Goal: Transaction & Acquisition: Purchase product/service

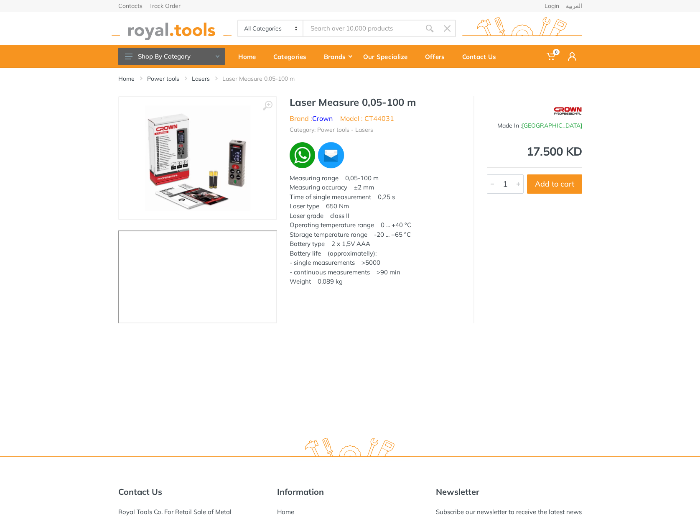
click at [334, 20] on input "Site search" at bounding box center [362, 29] width 117 height 18
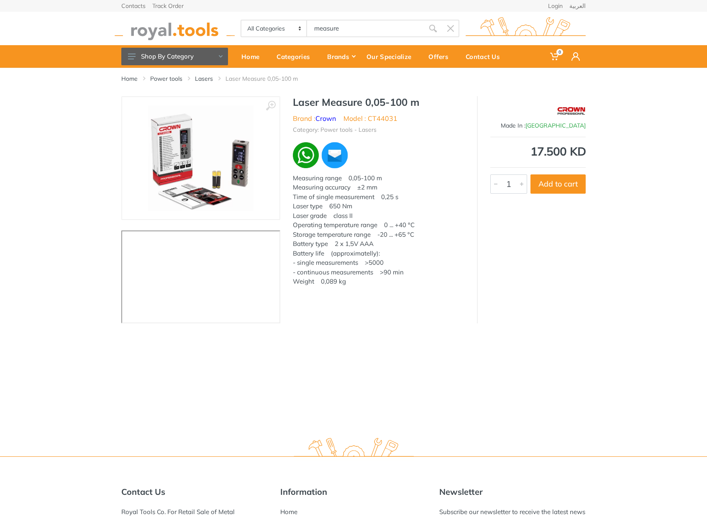
type input "measure"
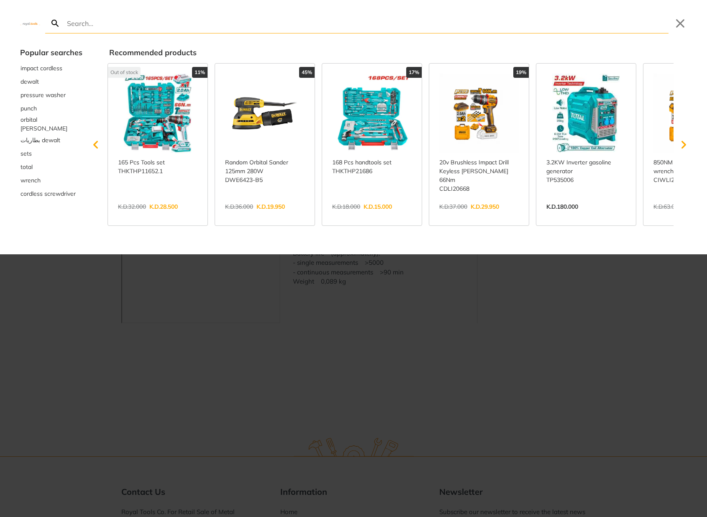
click at [524, 354] on div at bounding box center [353, 258] width 707 height 517
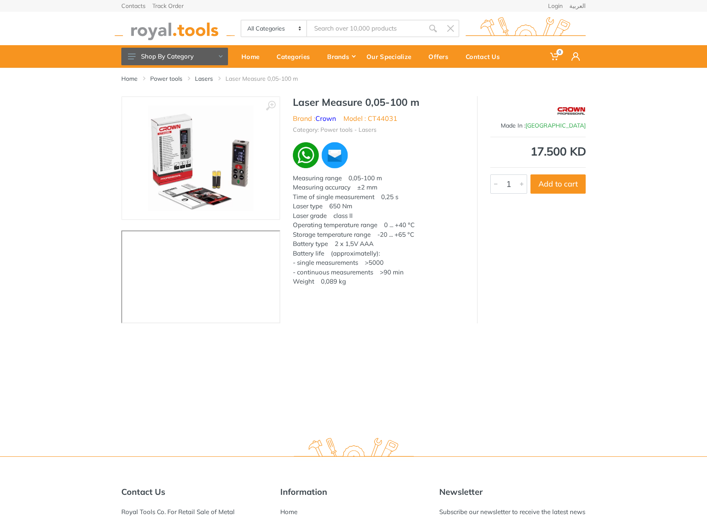
click at [392, 30] on input "Site search" at bounding box center [365, 29] width 117 height 18
type input "measure"
click at [432, 27] on icon "submit" at bounding box center [433, 28] width 8 height 8
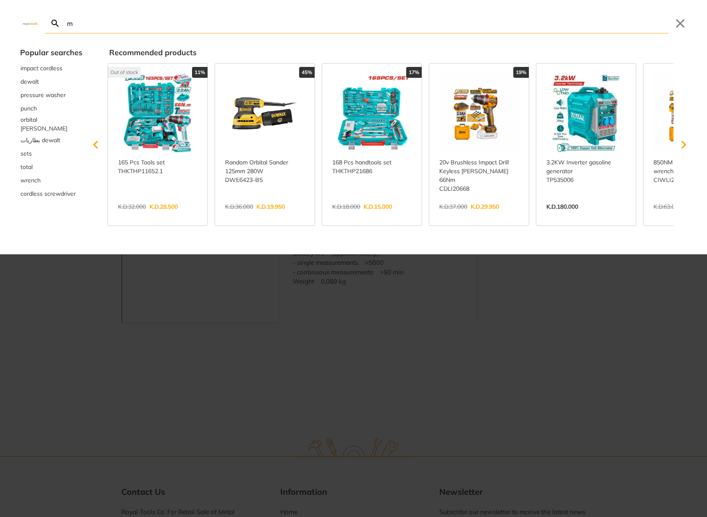
type input "me"
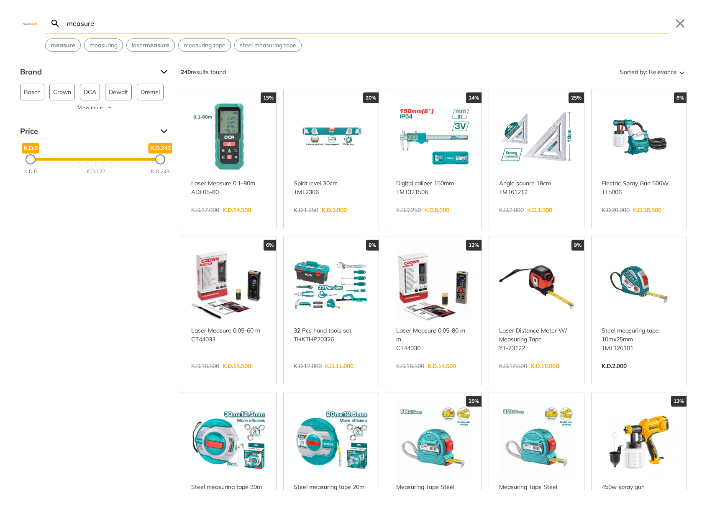
type input "measure"
click at [236, 219] on link "View more →" at bounding box center [228, 219] width 75 height 0
click at [232, 375] on link "View more →" at bounding box center [228, 375] width 75 height 0
click at [450, 375] on link "View more →" at bounding box center [433, 375] width 75 height 0
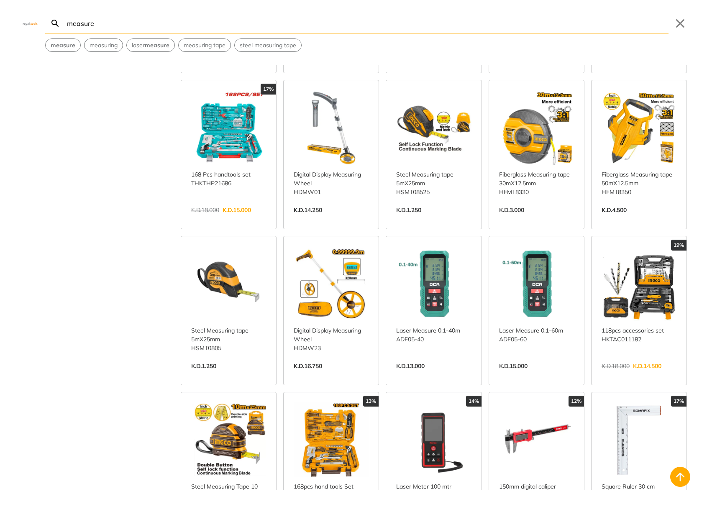
scroll to position [472, 0]
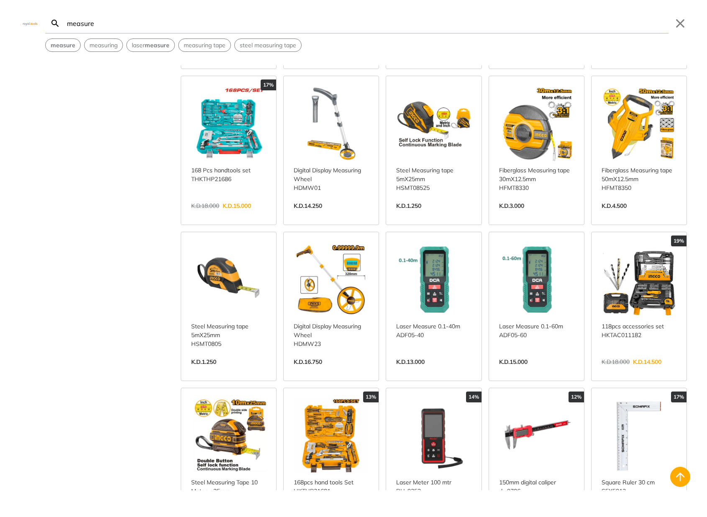
click at [436, 370] on link "View more →" at bounding box center [433, 370] width 75 height 0
click at [517, 370] on link "View more →" at bounding box center [536, 370] width 75 height 0
drag, startPoint x: 424, startPoint y: 429, endPoint x: 444, endPoint y: 425, distance: 19.5
click at [425, 516] on link "View more →" at bounding box center [433, 526] width 75 height 0
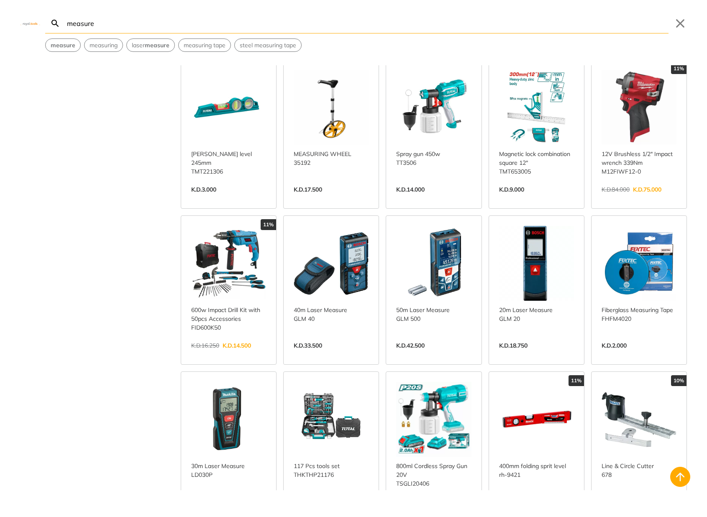
scroll to position [1507, 0]
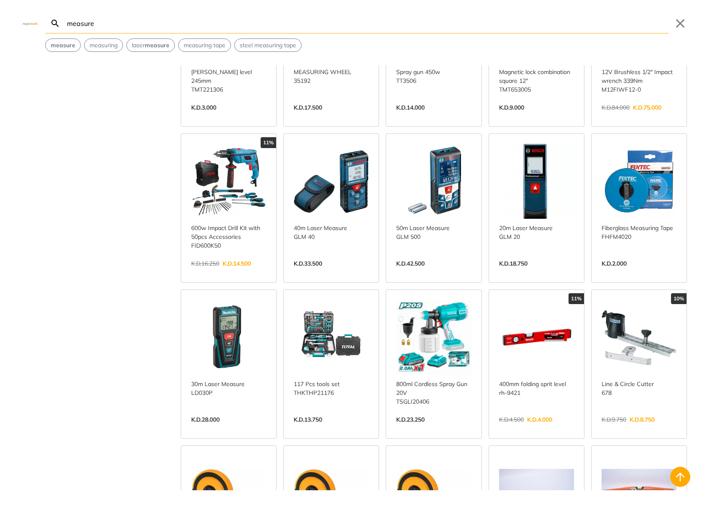
click at [235, 428] on link "View more →" at bounding box center [228, 428] width 75 height 0
click at [527, 272] on link "View more →" at bounding box center [536, 272] width 75 height 0
click at [330, 272] on link "View more →" at bounding box center [330, 272] width 75 height 0
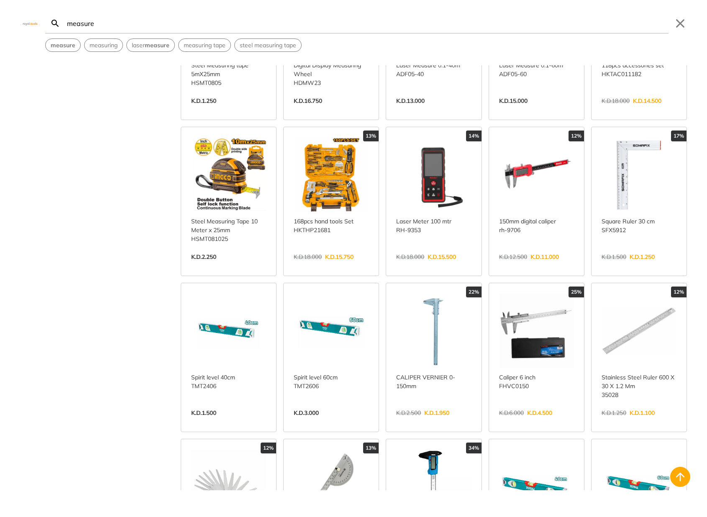
scroll to position [707, 0]
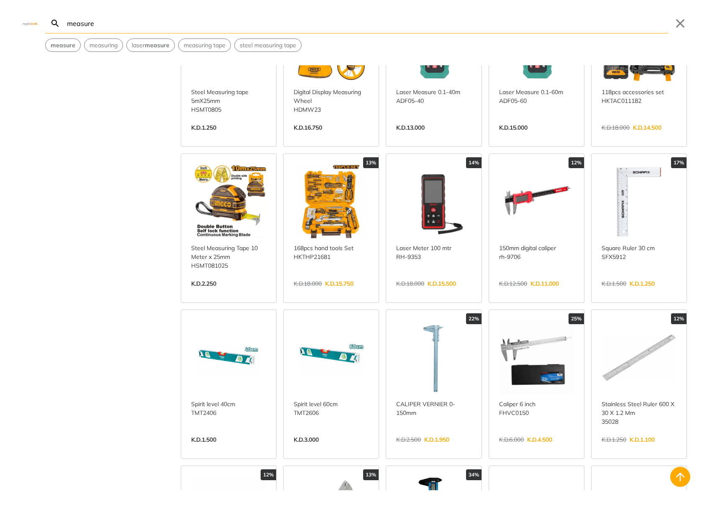
click at [427, 292] on link "View more →" at bounding box center [433, 292] width 75 height 0
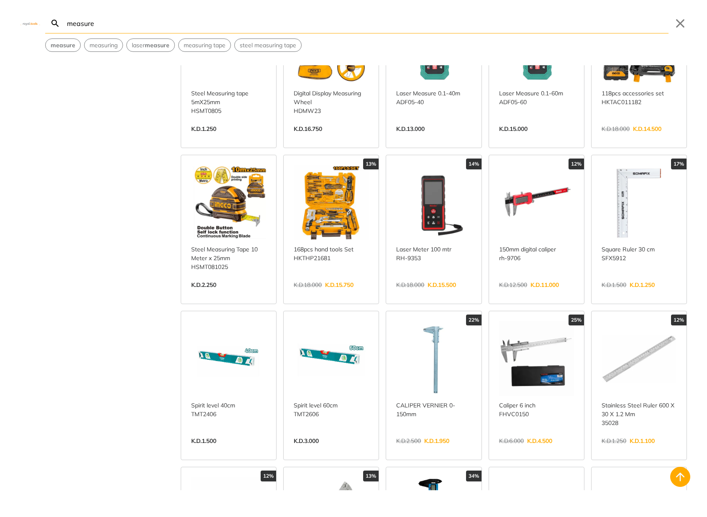
scroll to position [704, 0]
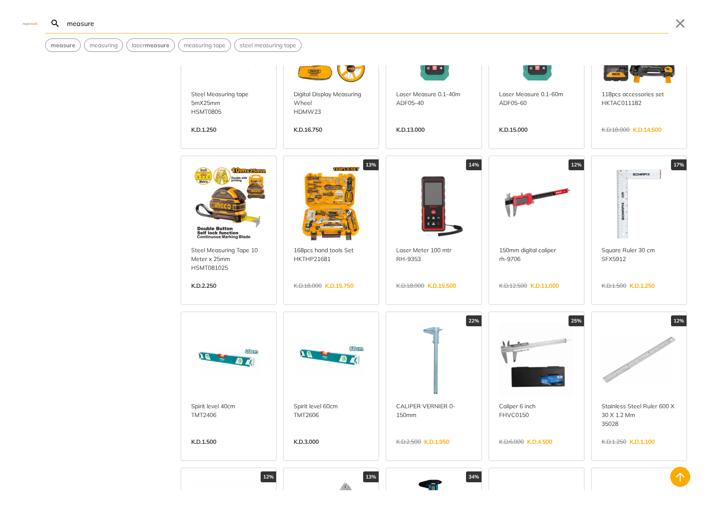
click at [435, 294] on link "View more →" at bounding box center [433, 294] width 75 height 0
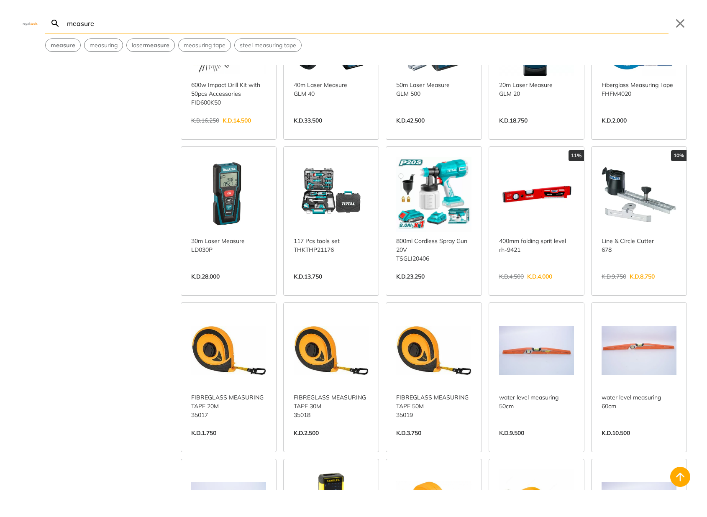
scroll to position [1652, 0]
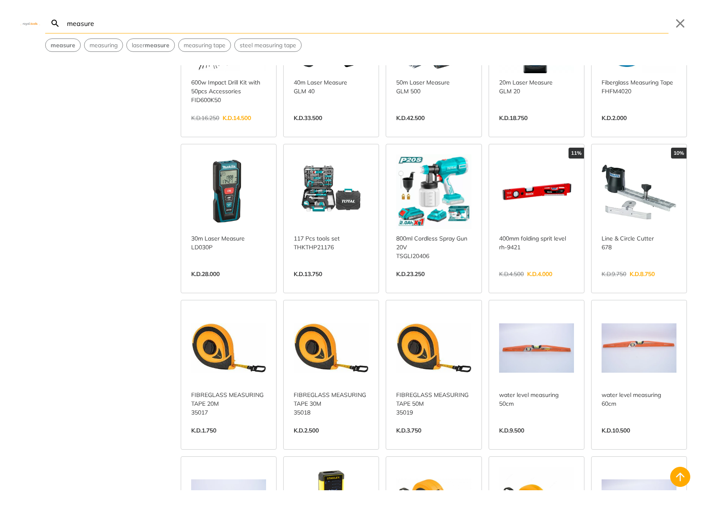
click at [224, 283] on link "View more →" at bounding box center [228, 283] width 75 height 0
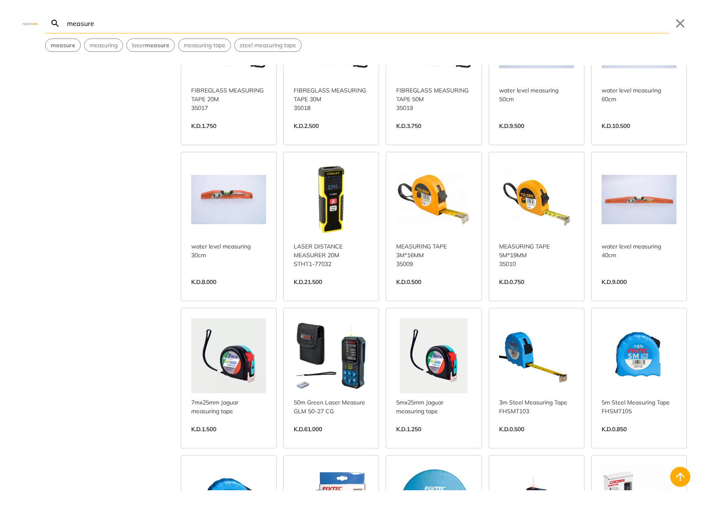
scroll to position [1956, 0]
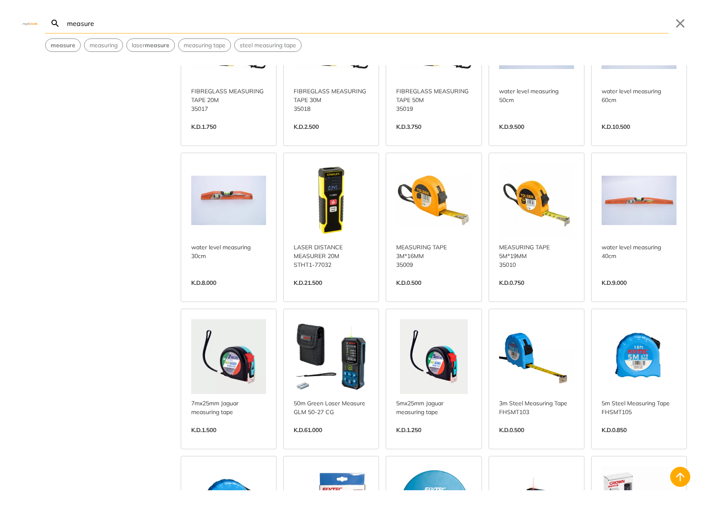
click at [334, 291] on link "View more →" at bounding box center [330, 291] width 75 height 0
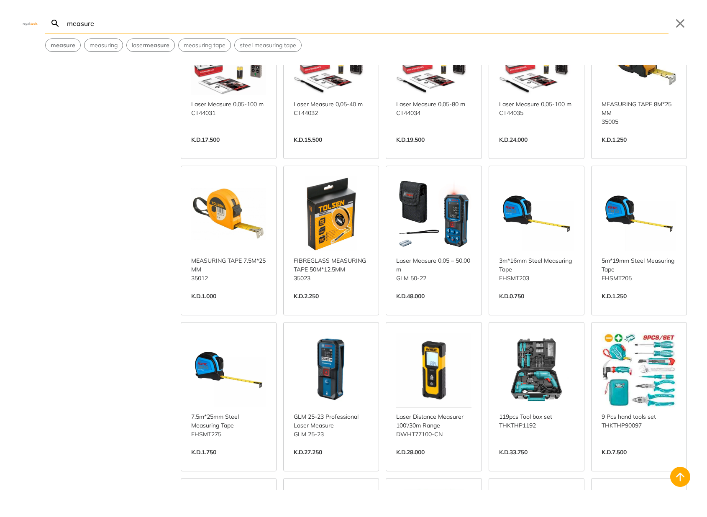
scroll to position [2563, 0]
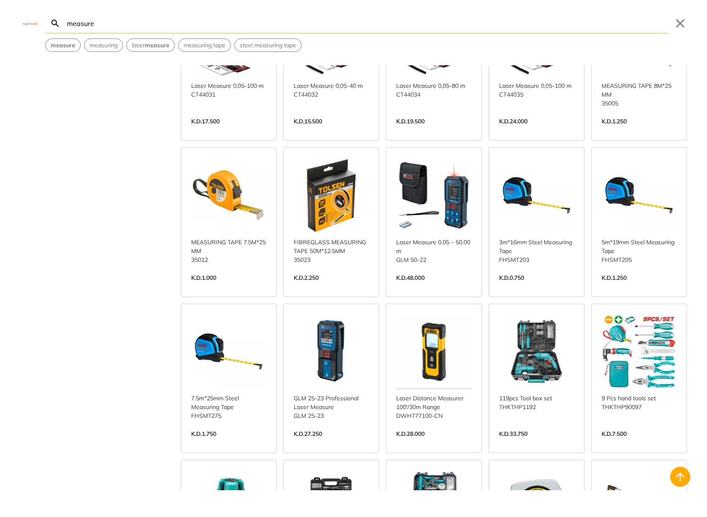
scroll to position [2607, 0]
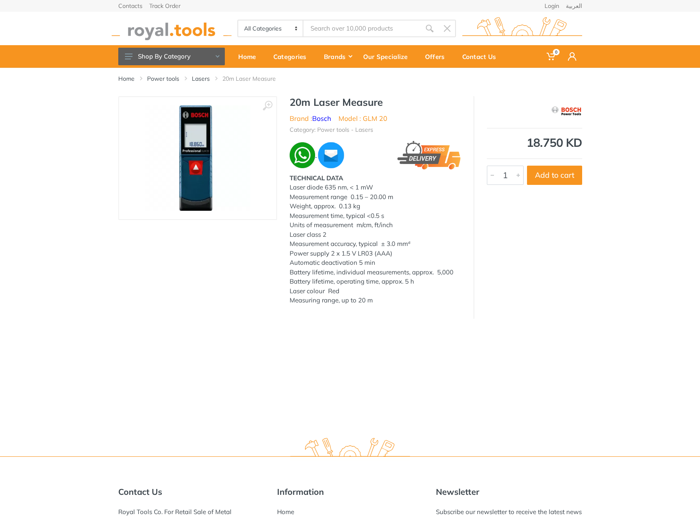
click at [297, 158] on img at bounding box center [303, 155] width 26 height 26
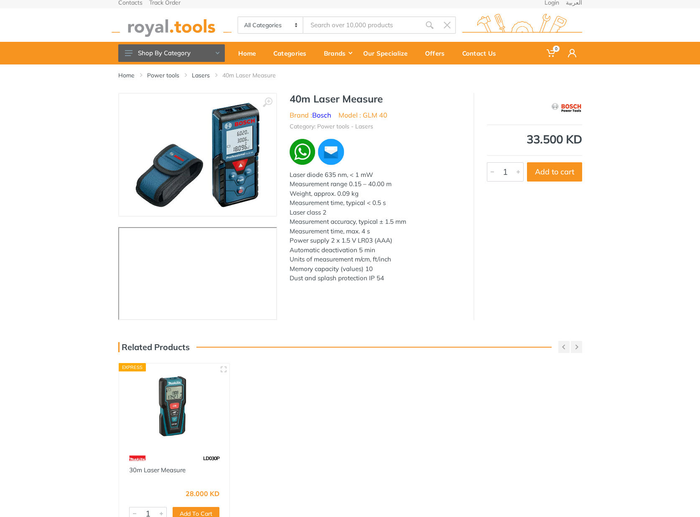
scroll to position [3, 0]
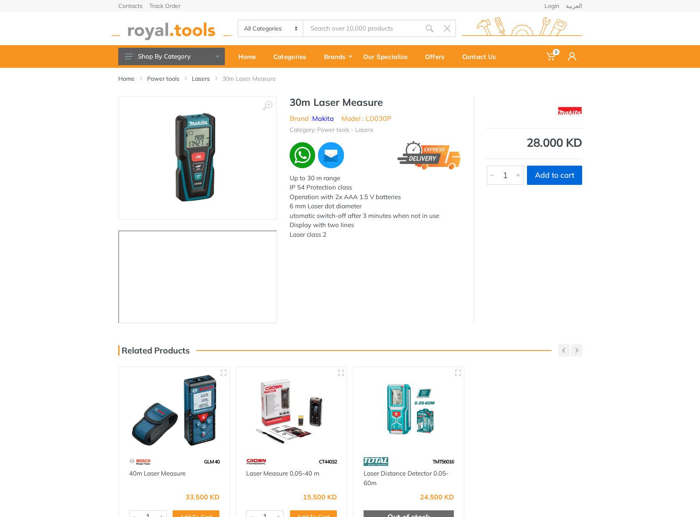
click at [556, 180] on button "Add to cart" at bounding box center [554, 175] width 55 height 19
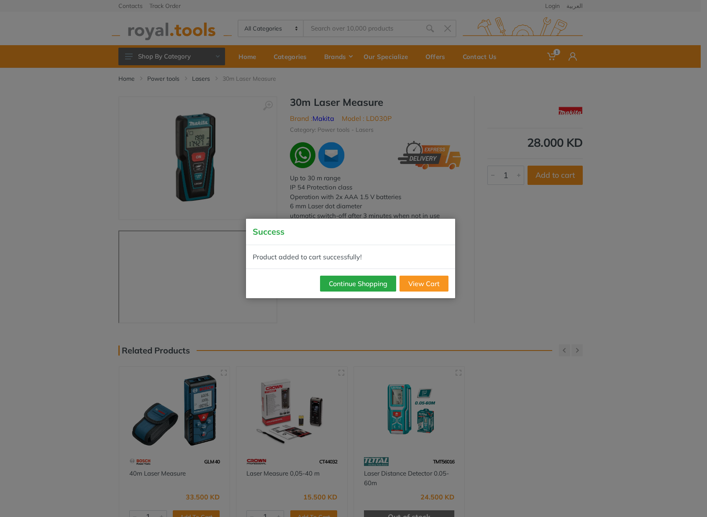
drag, startPoint x: 381, startPoint y: 286, endPoint x: 418, endPoint y: 266, distance: 41.7
click at [418, 266] on div "Success Product added to cart successfully! Continue Shopping View Cart" at bounding box center [350, 258] width 209 height 79
click at [420, 284] on link "View Cart" at bounding box center [423, 284] width 49 height 16
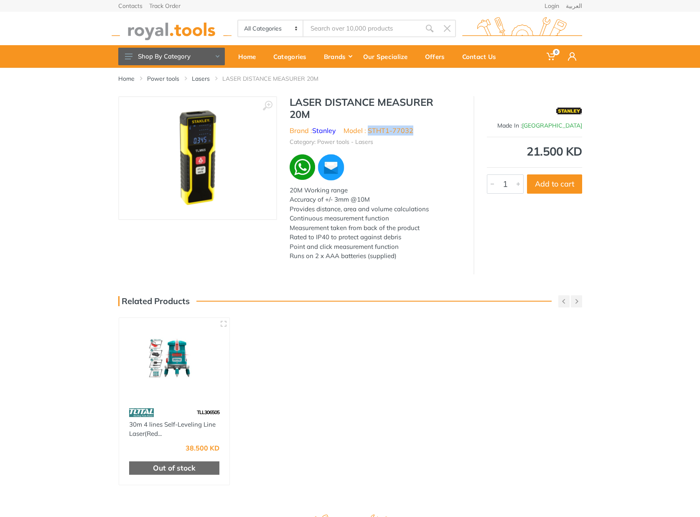
drag, startPoint x: 369, startPoint y: 130, endPoint x: 411, endPoint y: 129, distance: 41.4
click at [411, 129] on li "Model : STHT1-77032" at bounding box center [379, 130] width 70 height 10
copy li "STHT1-77032"
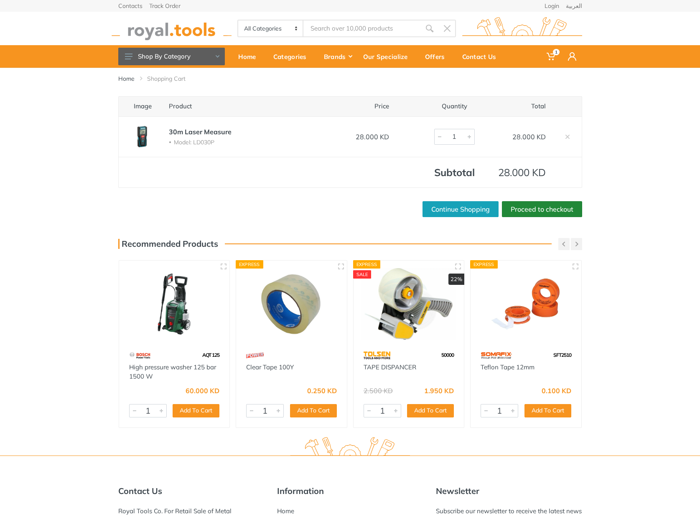
click at [566, 209] on link "Proceed to checkout" at bounding box center [542, 209] width 80 height 16
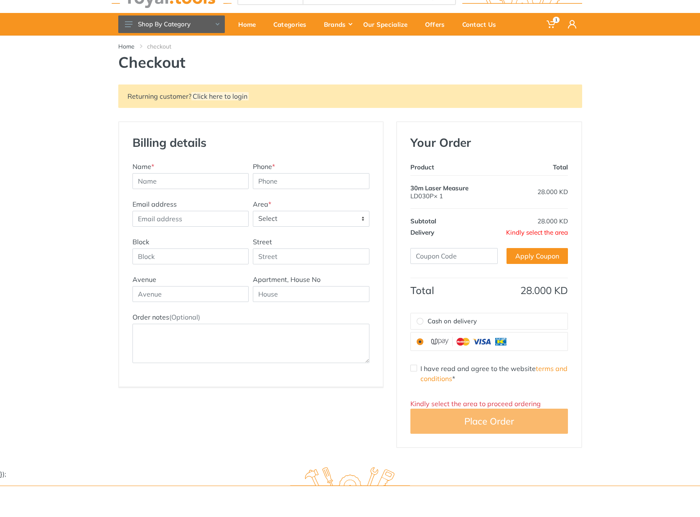
scroll to position [31, 0]
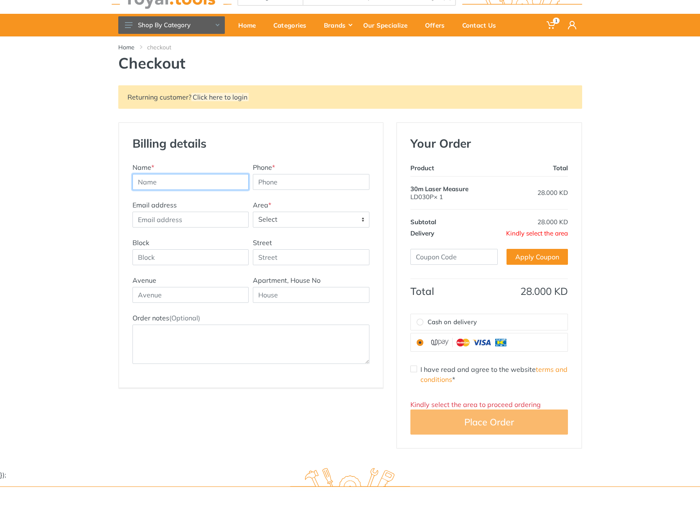
click at [235, 181] on body "1 1" at bounding box center [350, 227] width 700 height 517
type input "[PERSON_NAME]"
type input "96597333201"
type input "[EMAIL_ADDRESS][DOMAIN_NAME]"
type input "Yarmouk, [STREET_ADDRESS] 0 / 97333201"
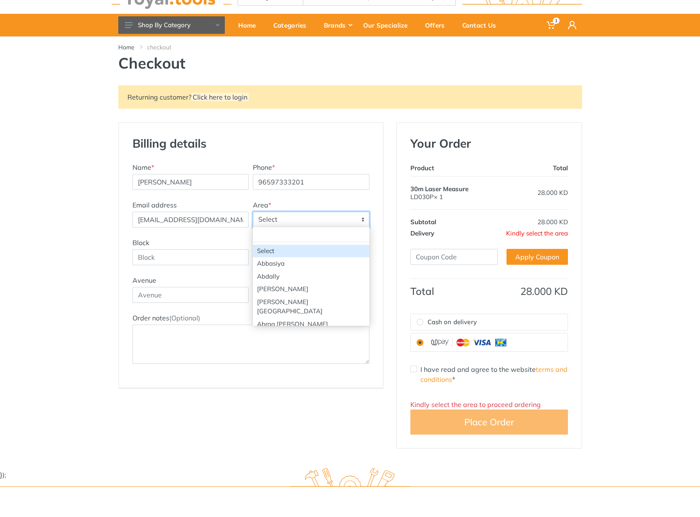
click at [283, 222] on span "Select" at bounding box center [311, 219] width 116 height 15
type input "yar"
select select "46"
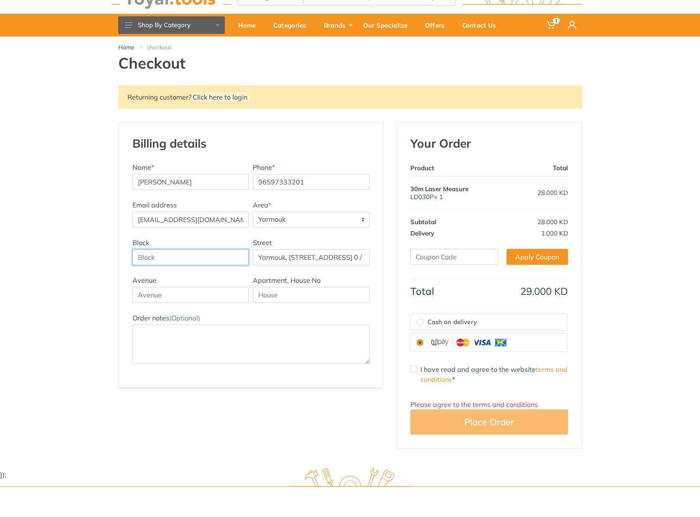
click at [185, 258] on input "Block" at bounding box center [191, 257] width 117 height 16
type input "Block 1"
type input "Street 1"
click at [181, 297] on input "text" at bounding box center [191, 295] width 117 height 16
type input "Avenue 2"
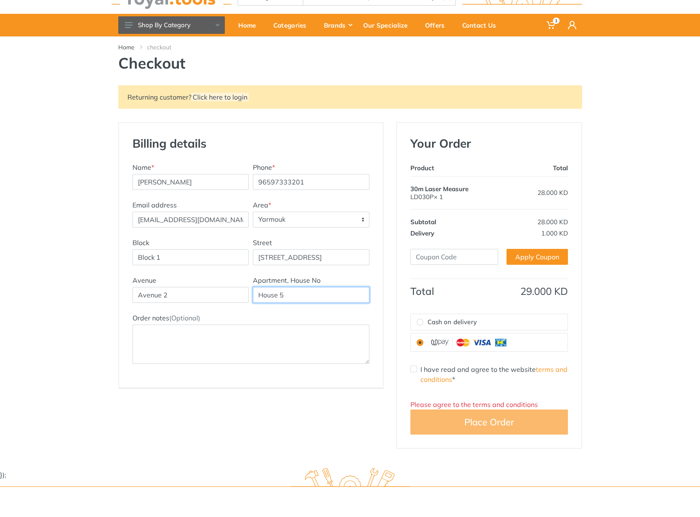
type input "House 5"
click at [161, 334] on textarea "Order notes (Optional)" at bounding box center [251, 343] width 237 height 39
click at [270, 181] on input "96597333201" at bounding box center [311, 182] width 117 height 16
type input "97333201"
click at [232, 223] on input "ali.alsharikh@gmail.com" at bounding box center [191, 220] width 117 height 16
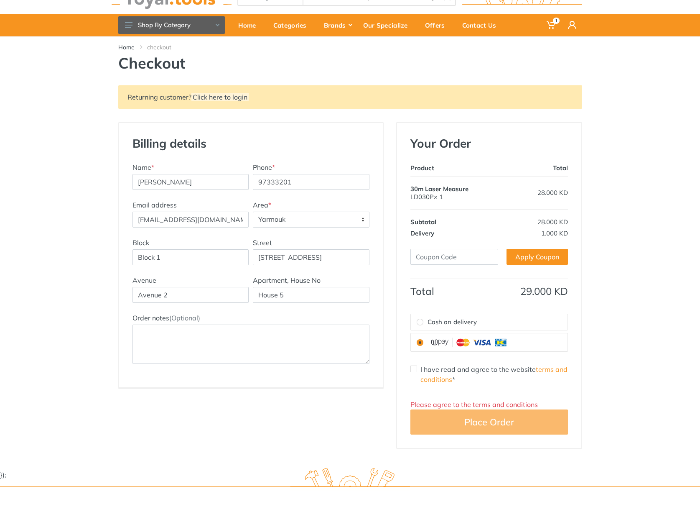
click at [421, 322] on input "Cash on delivery" at bounding box center [420, 322] width 7 height 7
radio input "true"
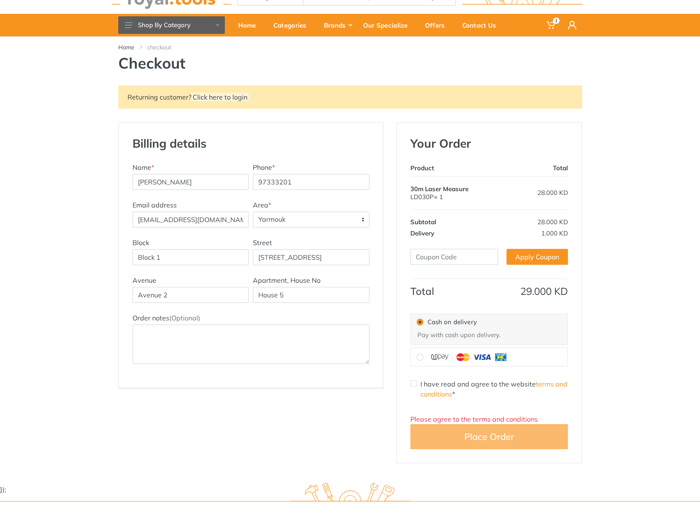
click at [441, 382] on label "I have read and agree to the website terms and conditions *" at bounding box center [495, 389] width 148 height 20
click at [417, 382] on input "I have read and agree to the website terms and conditions *" at bounding box center [414, 383] width 7 height 7
checkbox input "true"
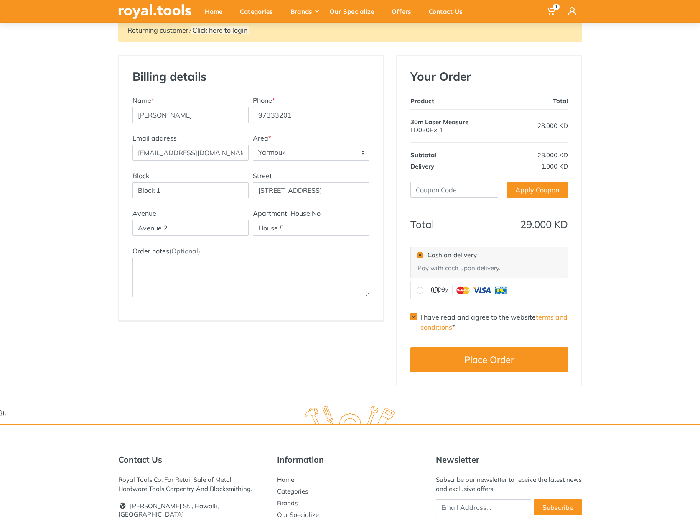
scroll to position [103, 0]
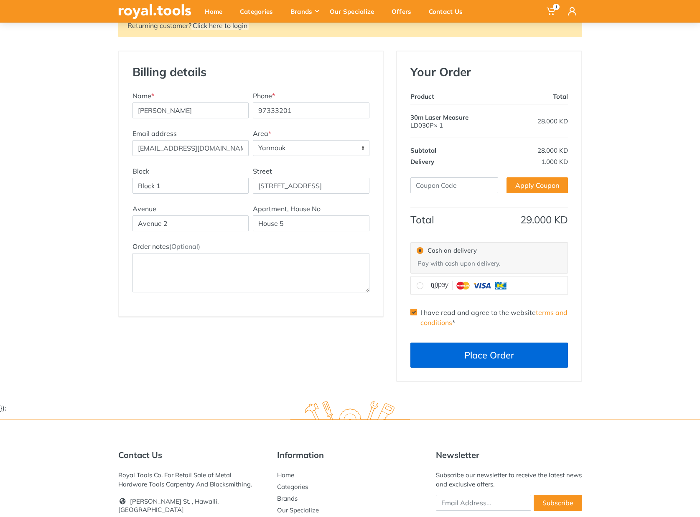
click at [508, 352] on button "Place Order" at bounding box center [490, 354] width 158 height 25
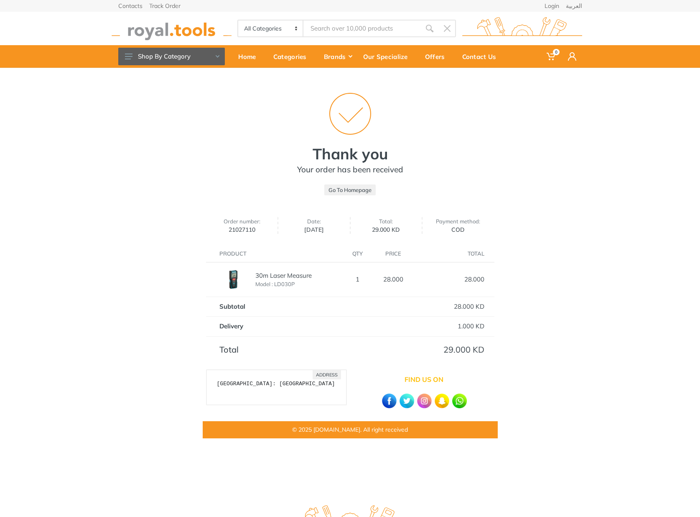
click at [572, 278] on div "Thank you Your order has been received Go To Homepage Order number: 21027110 Da…" at bounding box center [350, 263] width 477 height 391
click at [463, 401] on img at bounding box center [459, 400] width 15 height 15
drag, startPoint x: 228, startPoint y: 229, endPoint x: 255, endPoint y: 228, distance: 26.8
click at [255, 228] on span "21027110" at bounding box center [242, 229] width 62 height 7
copy span "21027110"
